Goal: Transaction & Acquisition: Purchase product/service

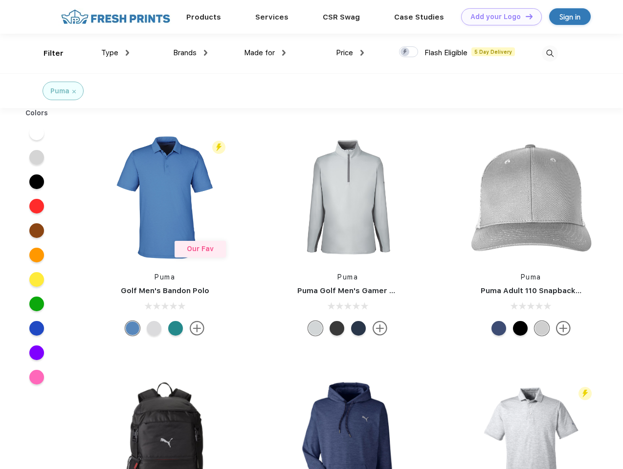
click at [498, 17] on link "Add your Logo Design Tool" at bounding box center [501, 16] width 81 height 17
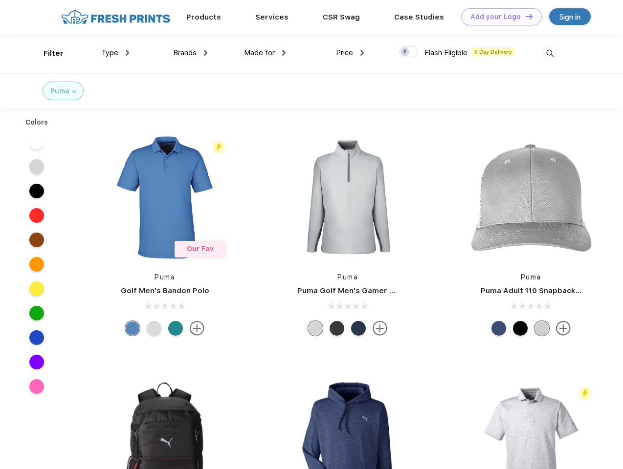
click at [0, 0] on div "Design Tool" at bounding box center [0, 0] width 0 height 0
click at [525, 16] on link "Add your Logo Design Tool" at bounding box center [501, 16] width 81 height 17
click at [47, 53] on div "Filter" at bounding box center [54, 53] width 20 height 11
click at [115, 53] on span "Type" at bounding box center [109, 52] width 17 height 9
click at [190, 53] on span "Brands" at bounding box center [184, 52] width 23 height 9
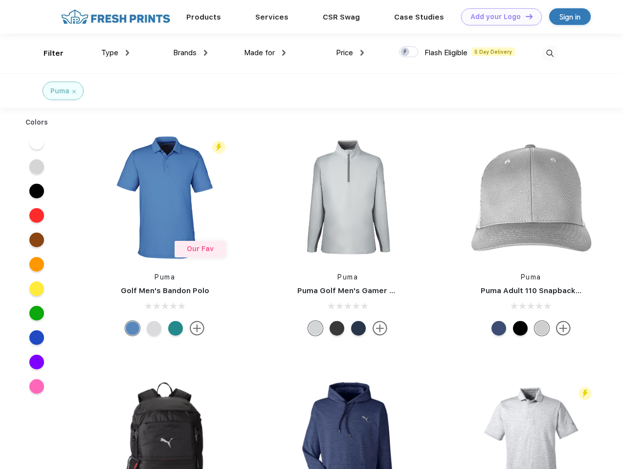
click at [265, 53] on span "Made for" at bounding box center [259, 52] width 31 height 9
click at [350, 53] on span "Price" at bounding box center [344, 52] width 17 height 9
click at [409, 52] on div at bounding box center [408, 51] width 19 height 11
click at [405, 52] on input "checkbox" at bounding box center [402, 49] width 6 height 6
click at [550, 53] on img at bounding box center [550, 53] width 16 height 16
